Goal: Register for event/course

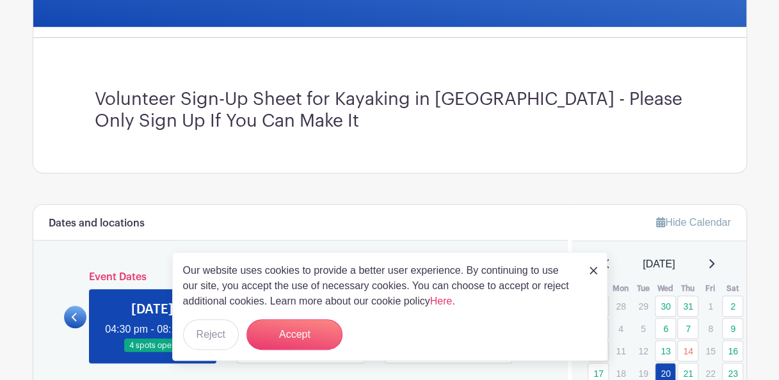
scroll to position [338, 0]
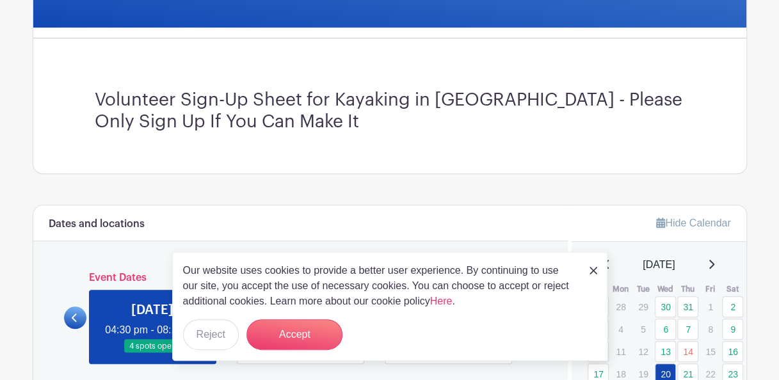
click at [596, 272] on img at bounding box center [593, 271] width 8 height 8
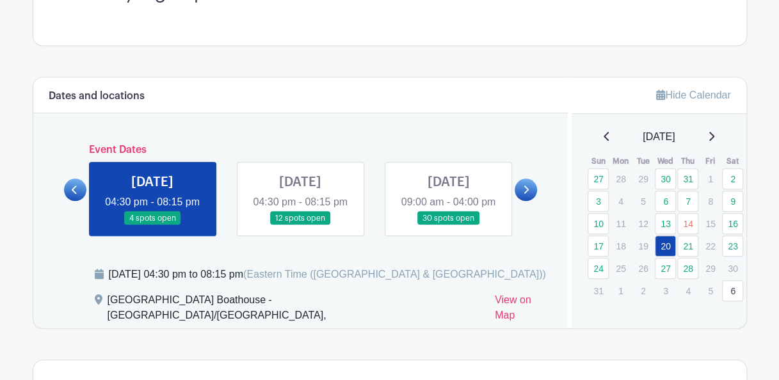
scroll to position [466, 0]
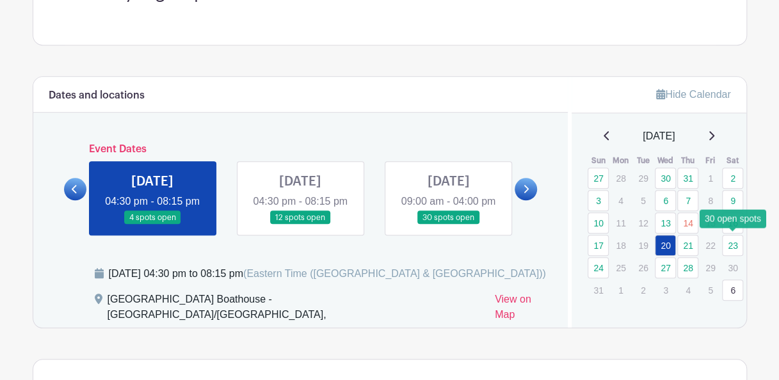
click at [734, 239] on link "23" at bounding box center [732, 245] width 21 height 21
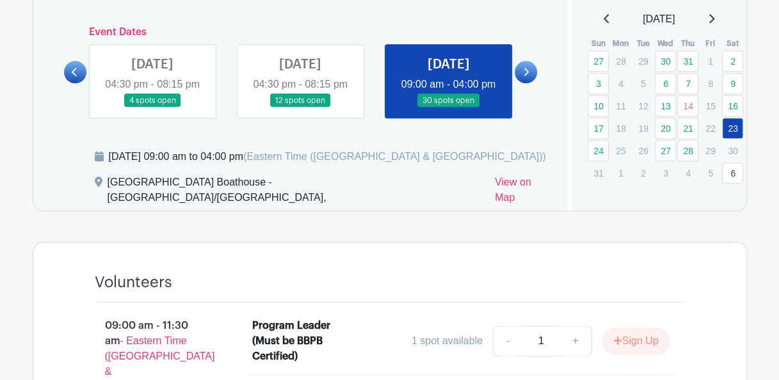
scroll to position [582, 0]
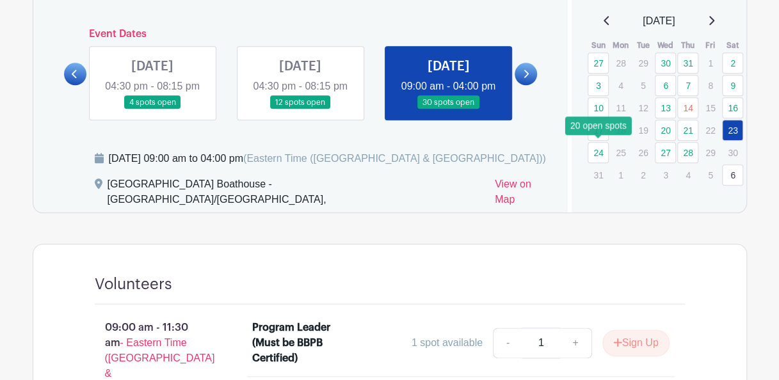
click at [598, 152] on link "24" at bounding box center [597, 152] width 21 height 21
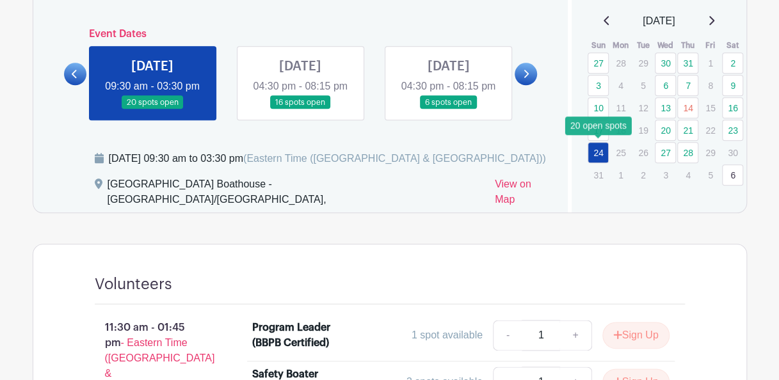
click at [598, 152] on link "24" at bounding box center [597, 152] width 21 height 21
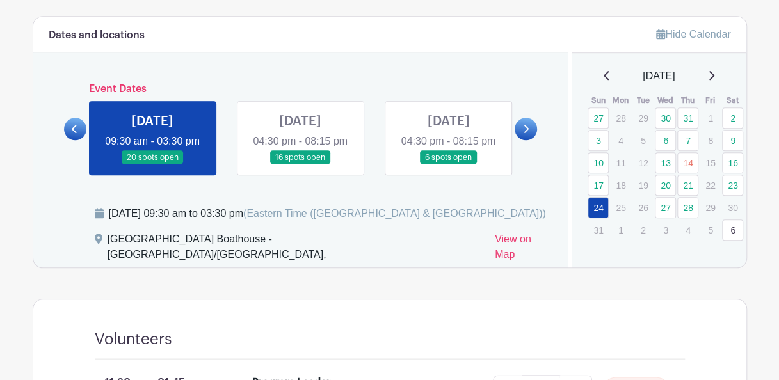
scroll to position [528, 0]
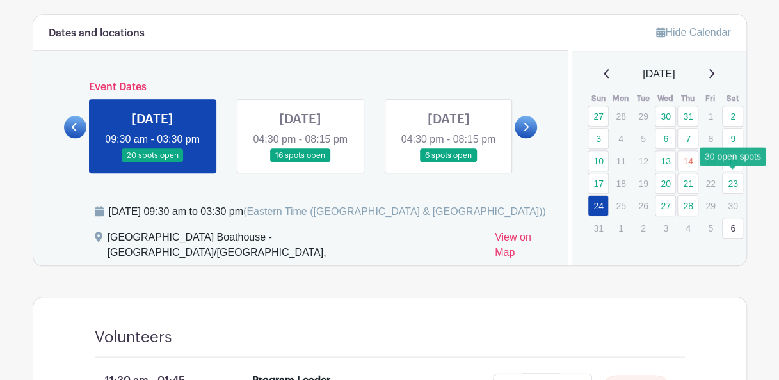
click at [733, 182] on link "23" at bounding box center [732, 183] width 21 height 21
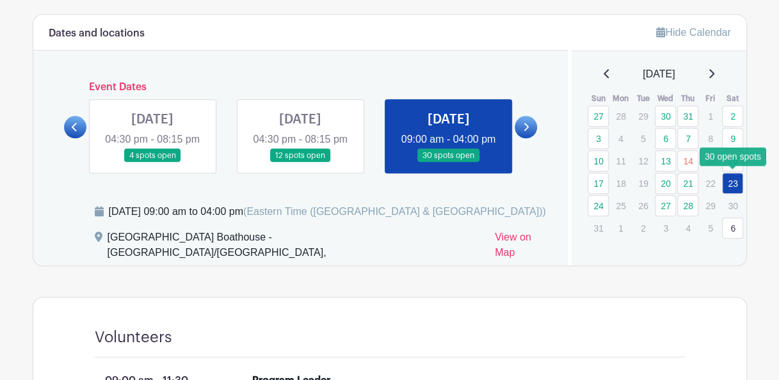
click at [733, 182] on link "23" at bounding box center [732, 183] width 21 height 21
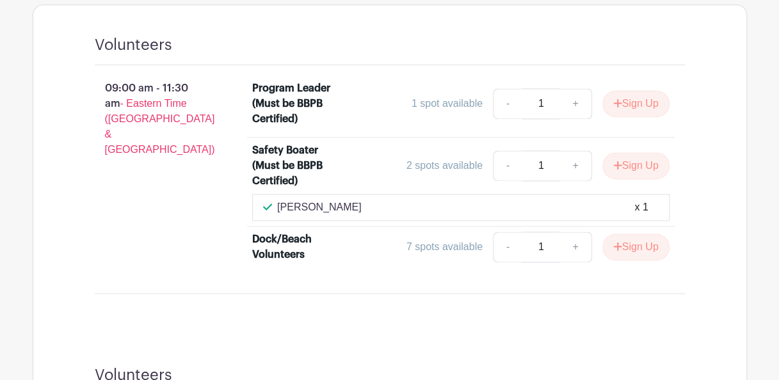
scroll to position [823, 0]
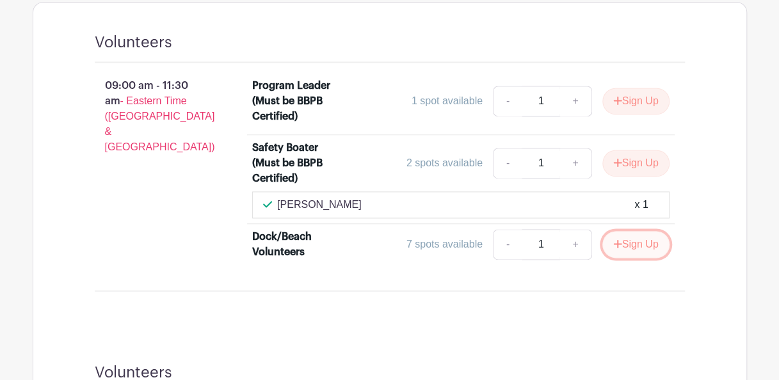
click at [631, 244] on button "Sign Up" at bounding box center [635, 244] width 67 height 27
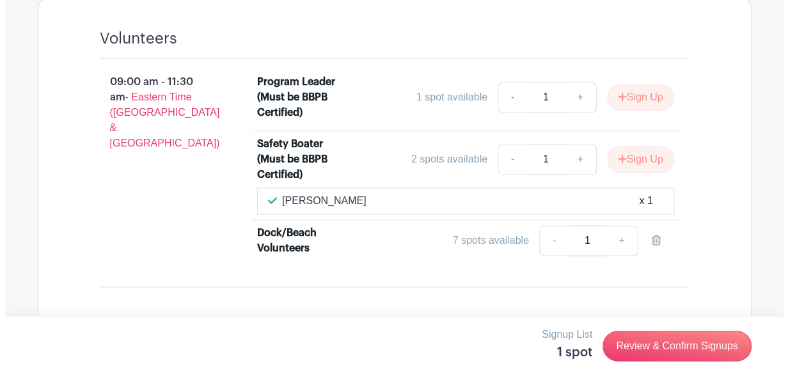
scroll to position [827, 0]
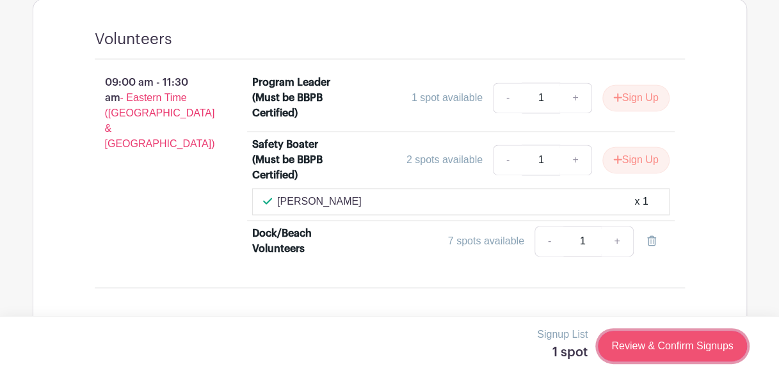
click at [662, 348] on link "Review & Confirm Signups" at bounding box center [672, 346] width 148 height 31
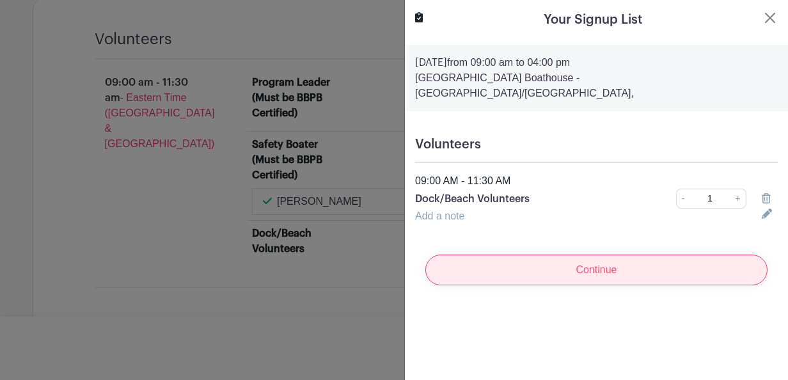
click at [615, 261] on input "Continue" at bounding box center [596, 270] width 342 height 31
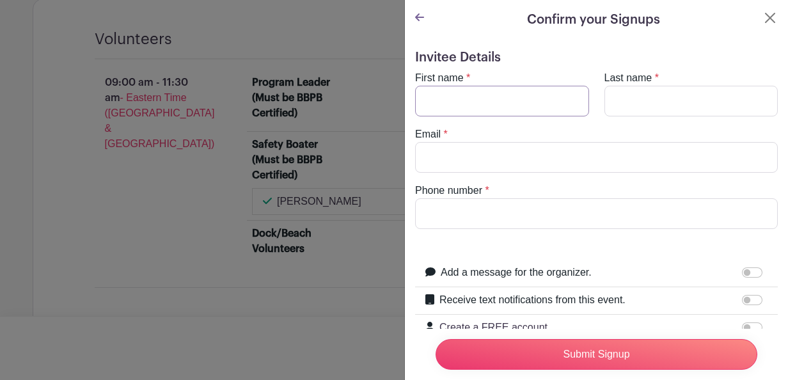
click at [494, 93] on input "First name" at bounding box center [502, 101] width 174 height 31
type input "[PERSON_NAME]"
type input "Moller"
type input "[PERSON_NAME][EMAIL_ADDRESS][PERSON_NAME][DOMAIN_NAME]"
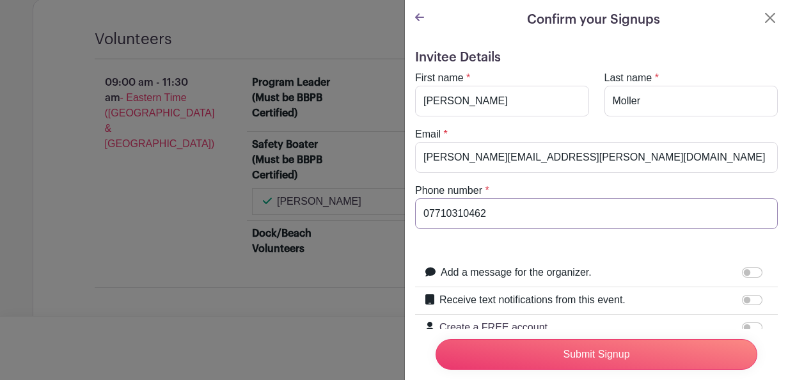
click at [502, 214] on input "07710310462" at bounding box center [596, 213] width 363 height 31
type input "0"
type input "3474434905"
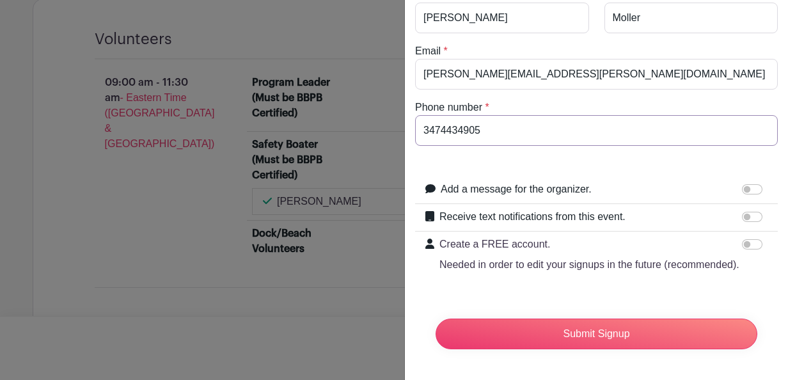
scroll to position [106, 0]
click at [742, 212] on input "Receive text notifications from this event." at bounding box center [752, 217] width 20 height 10
checkbox input "true"
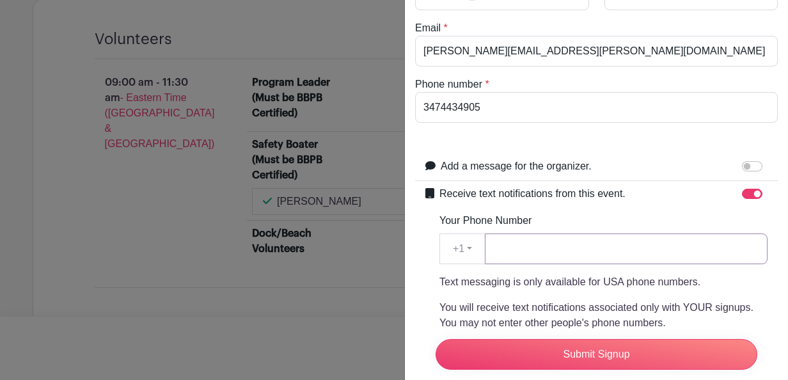
click at [567, 251] on input "Your Phone Number" at bounding box center [626, 249] width 283 height 31
type input "3474434905"
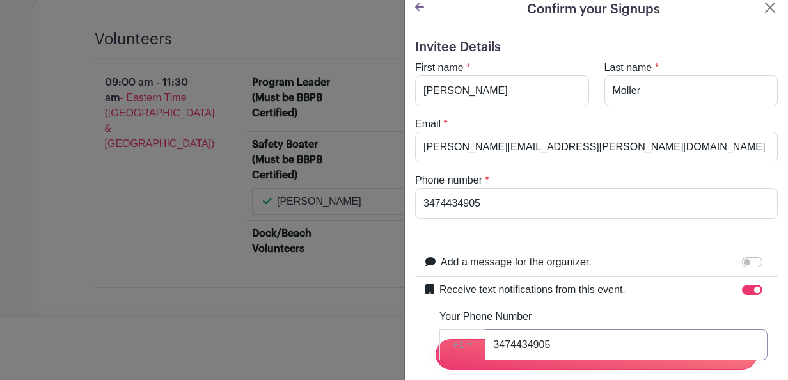
scroll to position [0, 0]
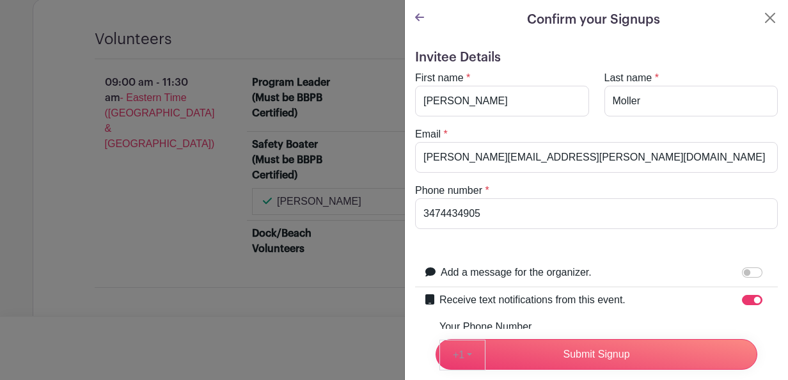
click at [769, 15] on turbo-frame "Confirm your Signups Invitee Details First name * [PERSON_NAME] Last name * [PE…" at bounding box center [596, 352] width 383 height 704
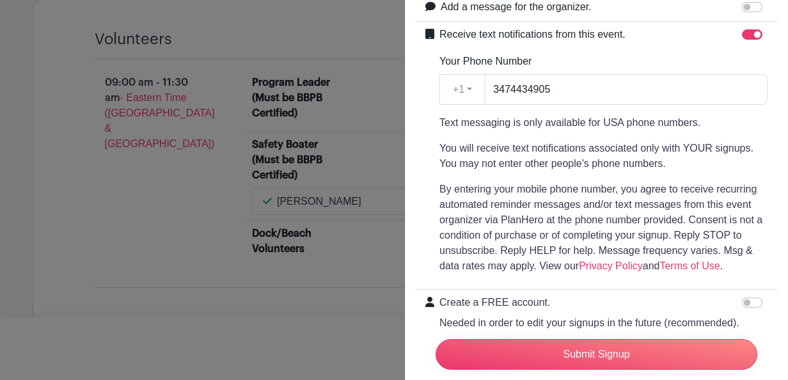
scroll to position [346, 0]
